Goal: Task Accomplishment & Management: Use online tool/utility

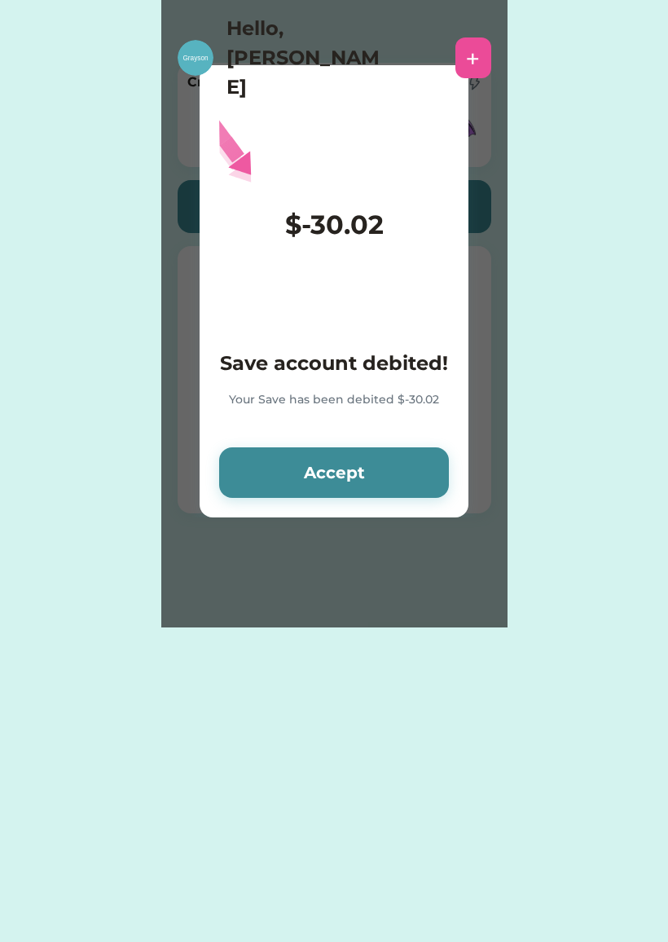
click at [331, 452] on button "Accept" at bounding box center [334, 472] width 230 height 51
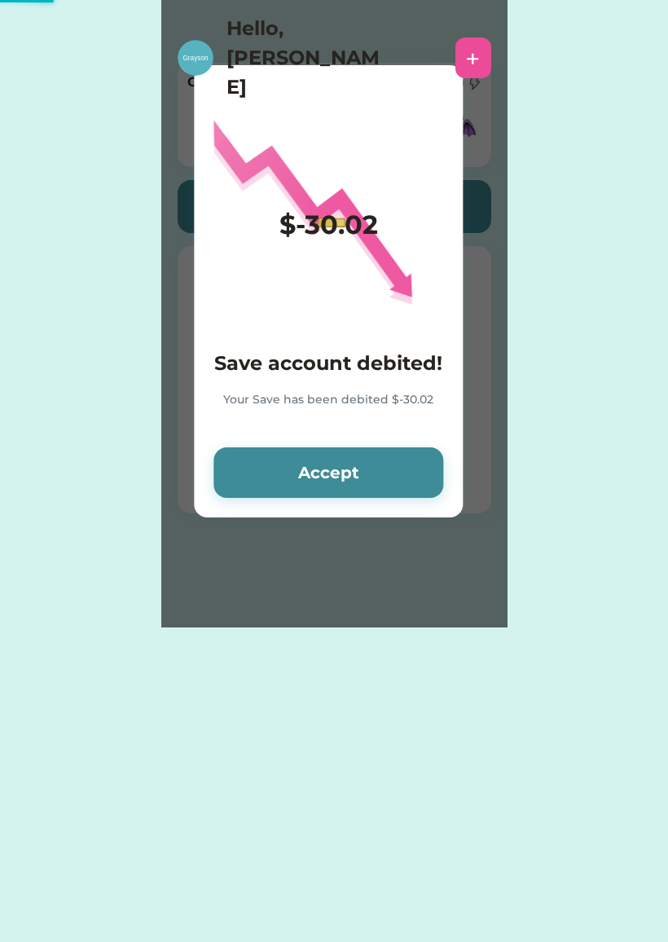
click at [300, 490] on button "Accept" at bounding box center [328, 472] width 230 height 51
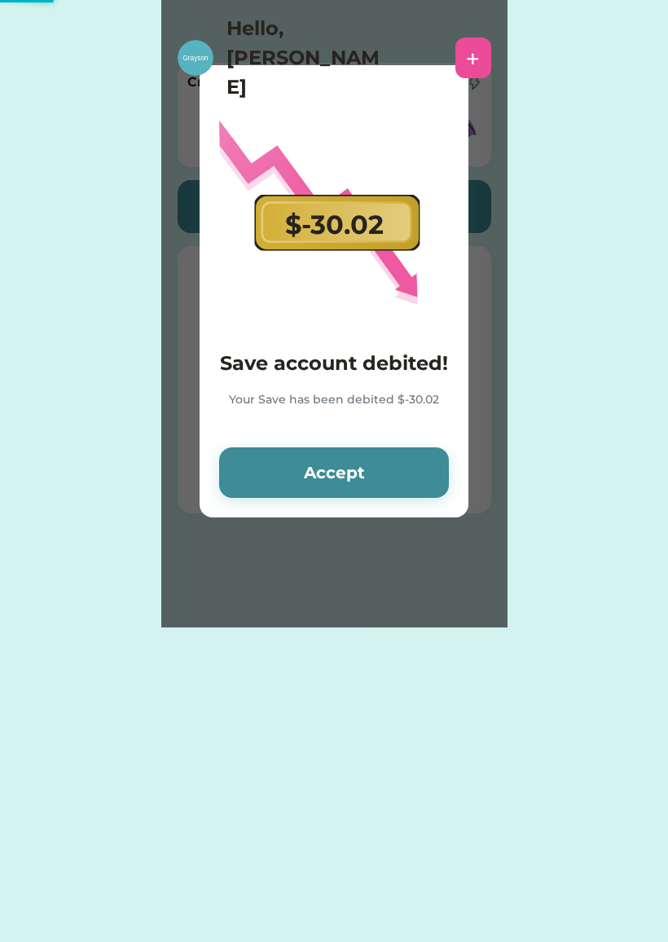
click at [298, 481] on button "Accept" at bounding box center [334, 472] width 230 height 51
click at [292, 480] on button "Accept" at bounding box center [334, 472] width 230 height 51
click at [279, 493] on button "Accept" at bounding box center [334, 472] width 230 height 51
click at [301, 497] on button "Accept" at bounding box center [334, 472] width 230 height 51
click at [296, 481] on button "Accept" at bounding box center [334, 472] width 230 height 51
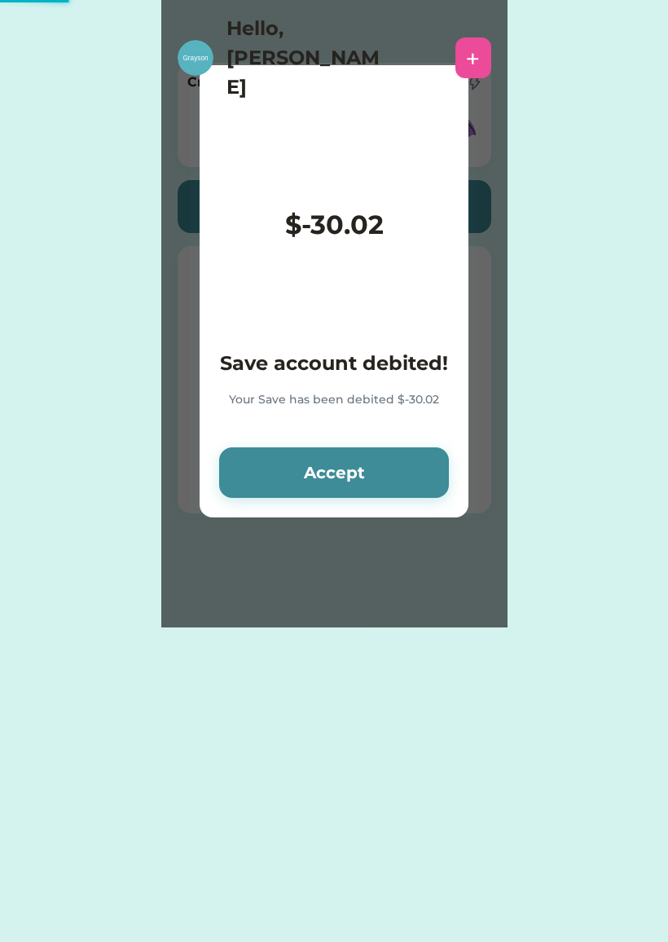
click at [288, 495] on button "Accept" at bounding box center [334, 472] width 230 height 51
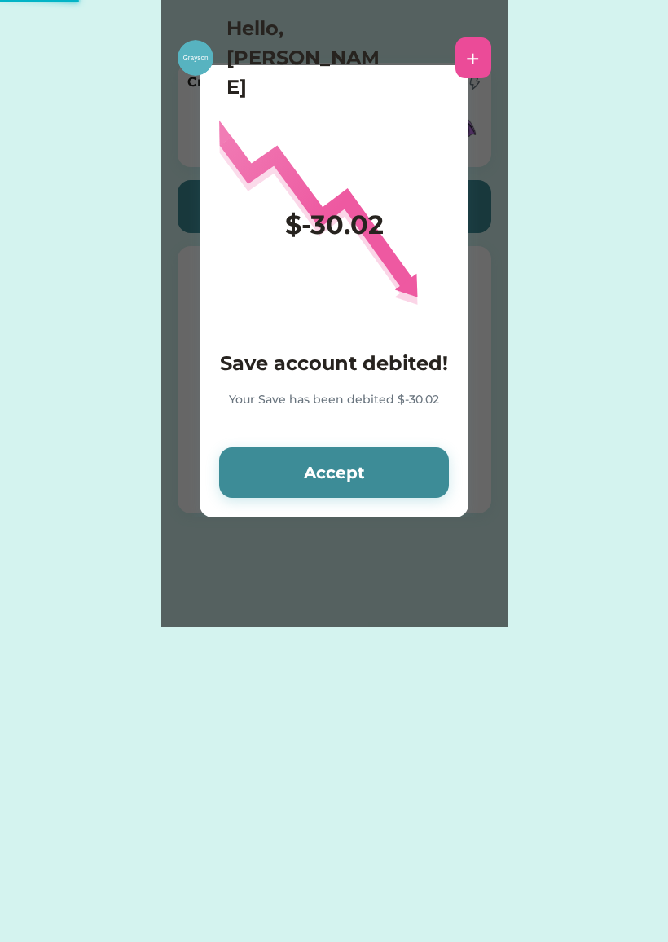
click at [301, 476] on button "Accept" at bounding box center [334, 472] width 230 height 51
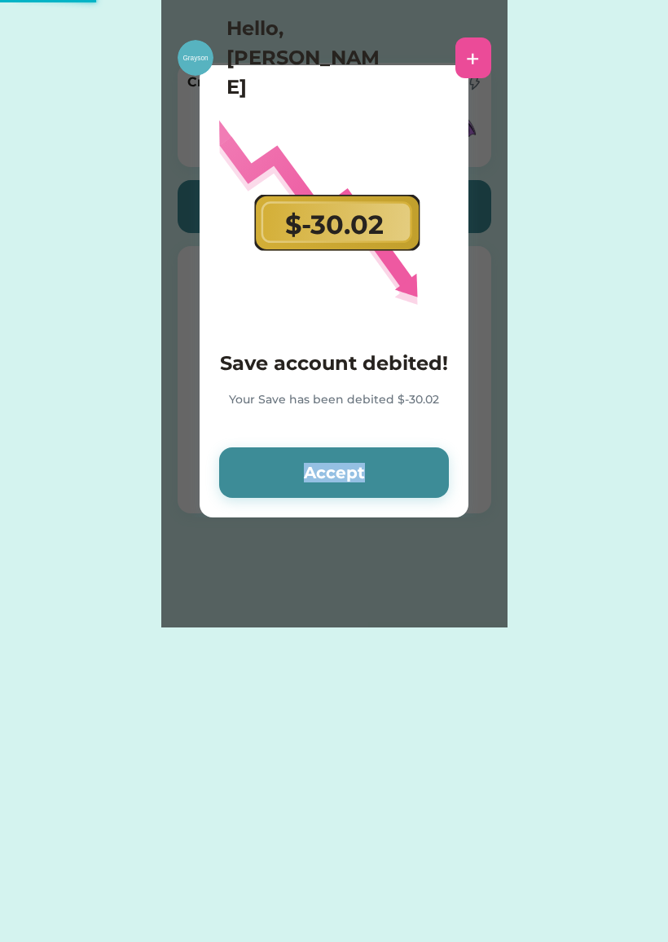
click at [236, 467] on button "Accept" at bounding box center [334, 472] width 230 height 51
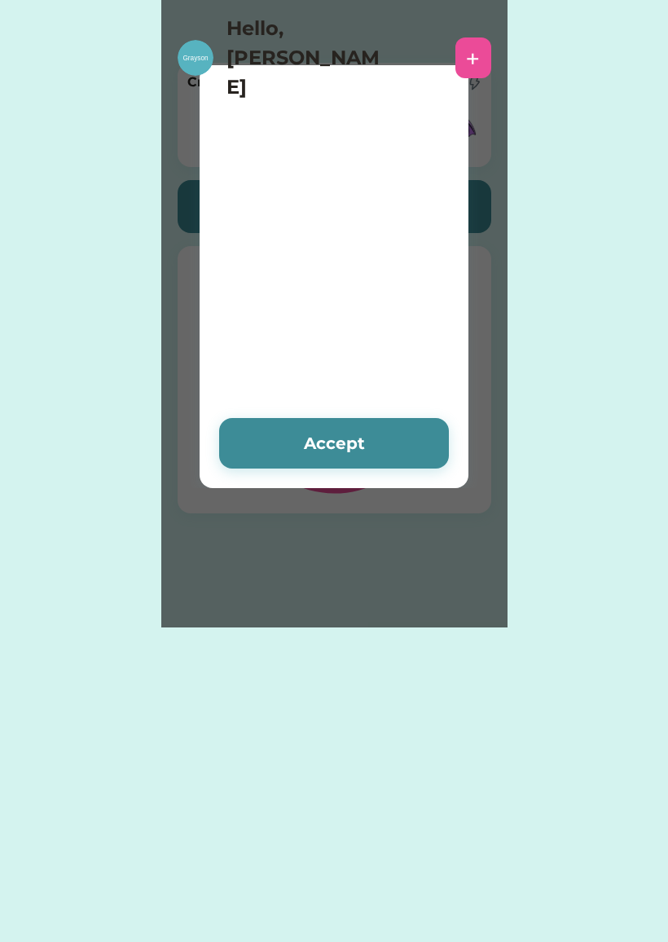
click at [404, 440] on button "Accept" at bounding box center [334, 443] width 230 height 51
click at [408, 442] on div at bounding box center [334, 223] width 230 height 440
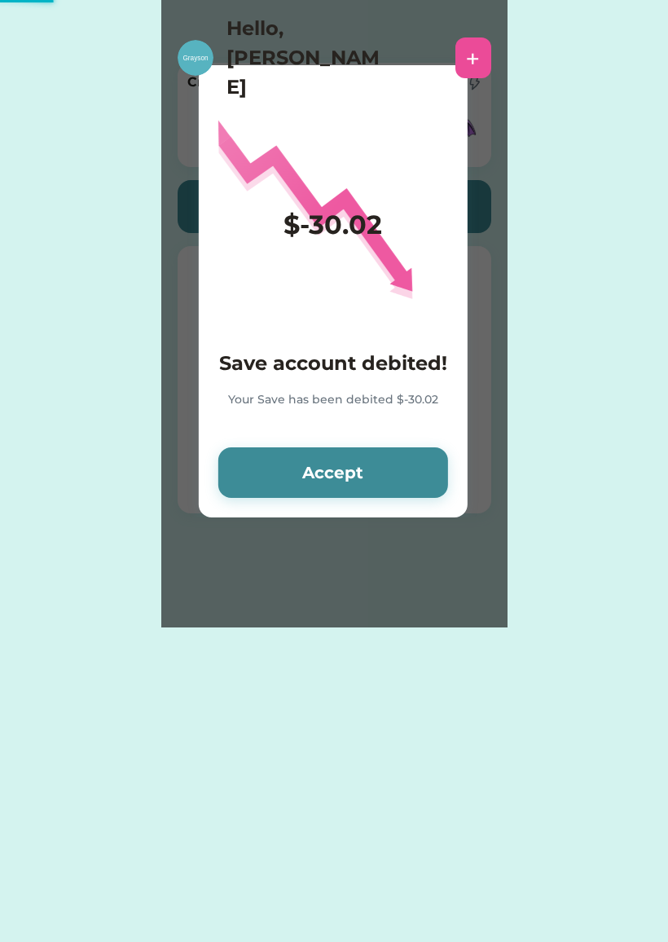
click at [385, 473] on button "Accept" at bounding box center [333, 472] width 230 height 51
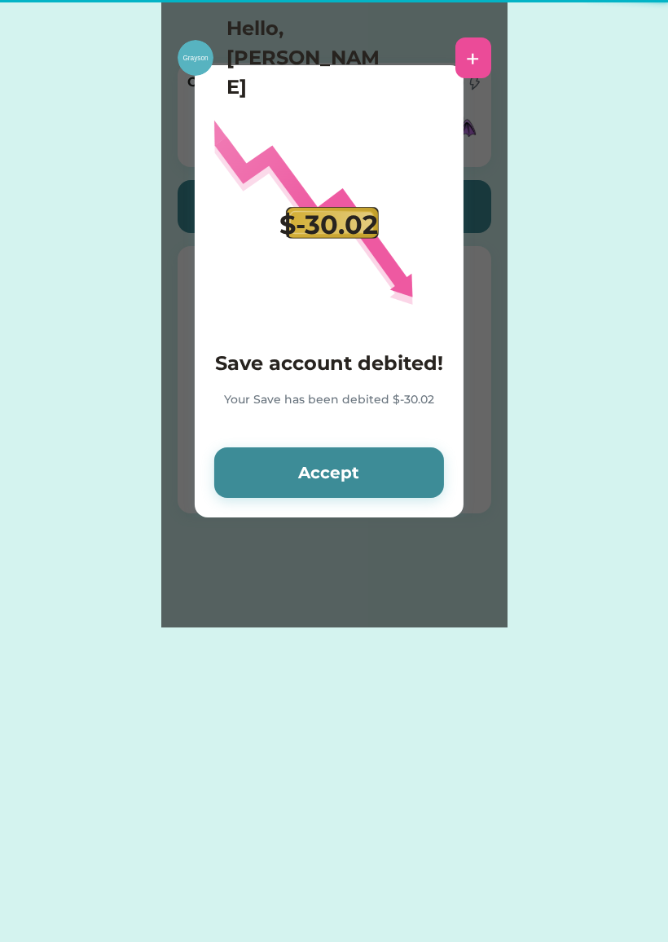
click at [390, 469] on button "Accept" at bounding box center [329, 472] width 230 height 51
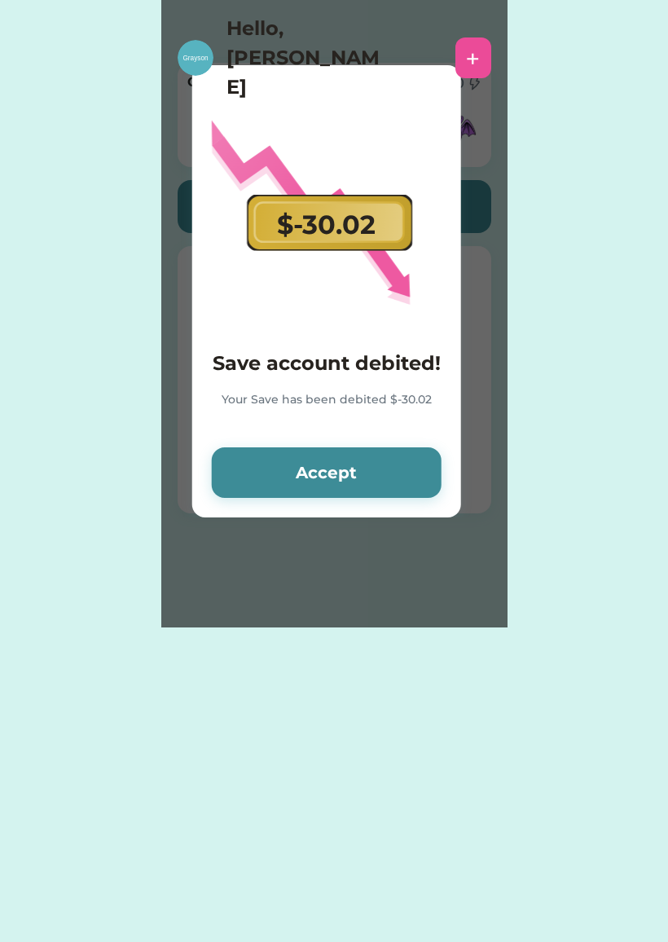
click at [395, 471] on button "Accept" at bounding box center [327, 472] width 230 height 51
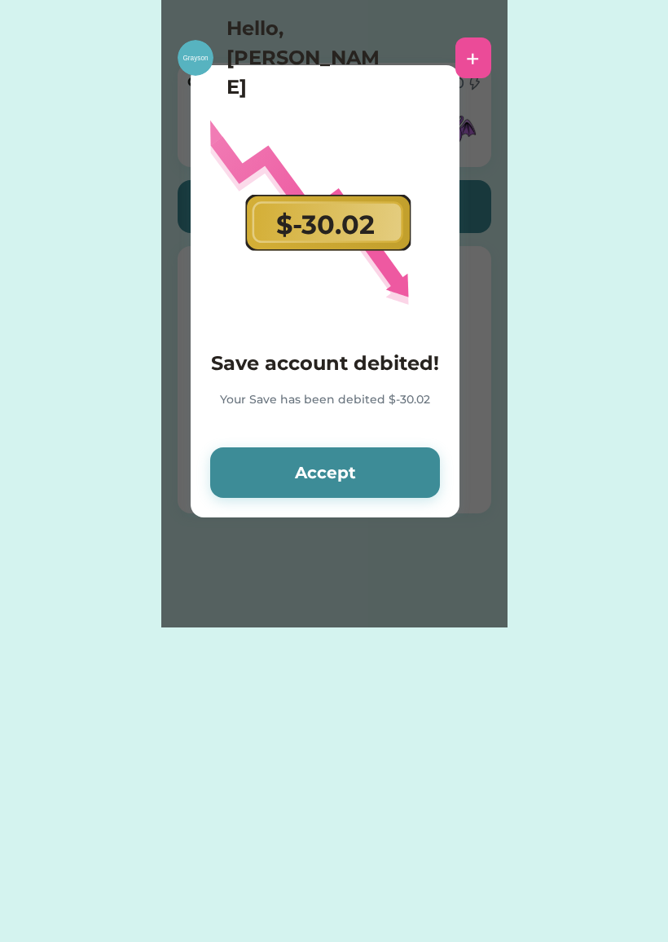
click at [401, 476] on button "Accept" at bounding box center [325, 472] width 230 height 51
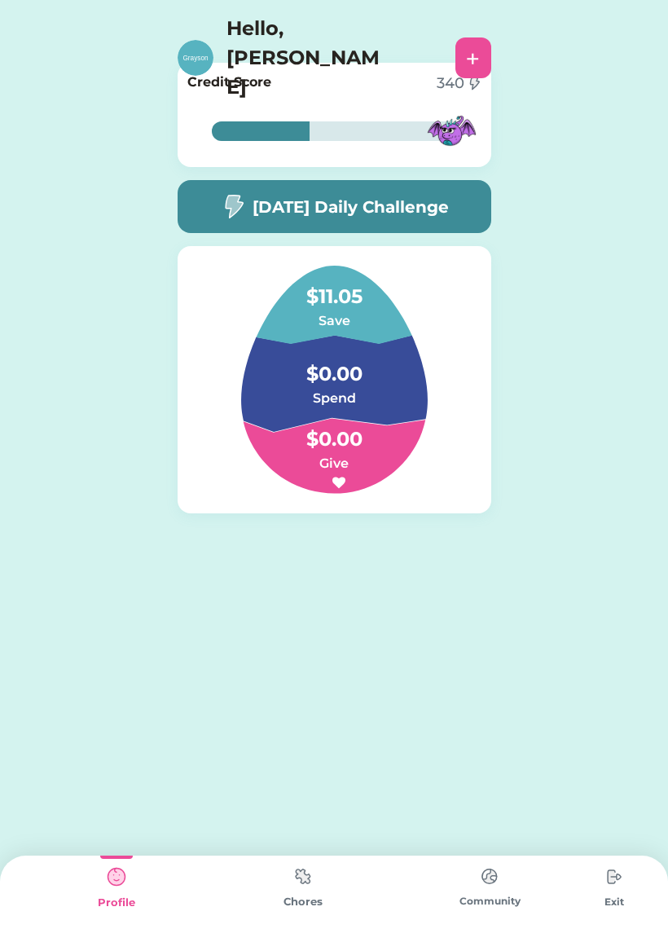
click at [408, 475] on h6 at bounding box center [334, 483] width 163 height 20
